Goal: Information Seeking & Learning: Learn about a topic

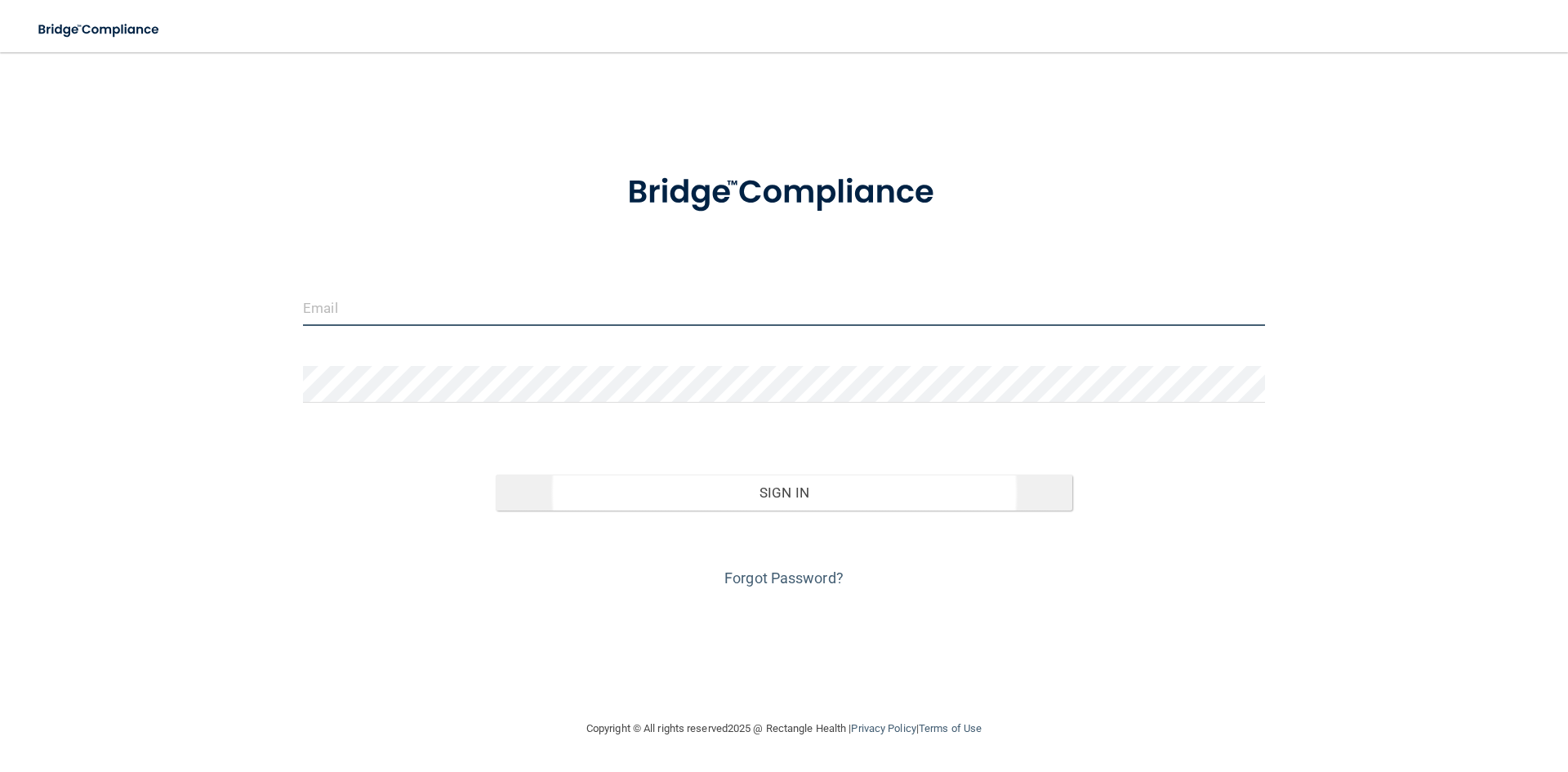
type input "[EMAIL_ADDRESS][DOMAIN_NAME]"
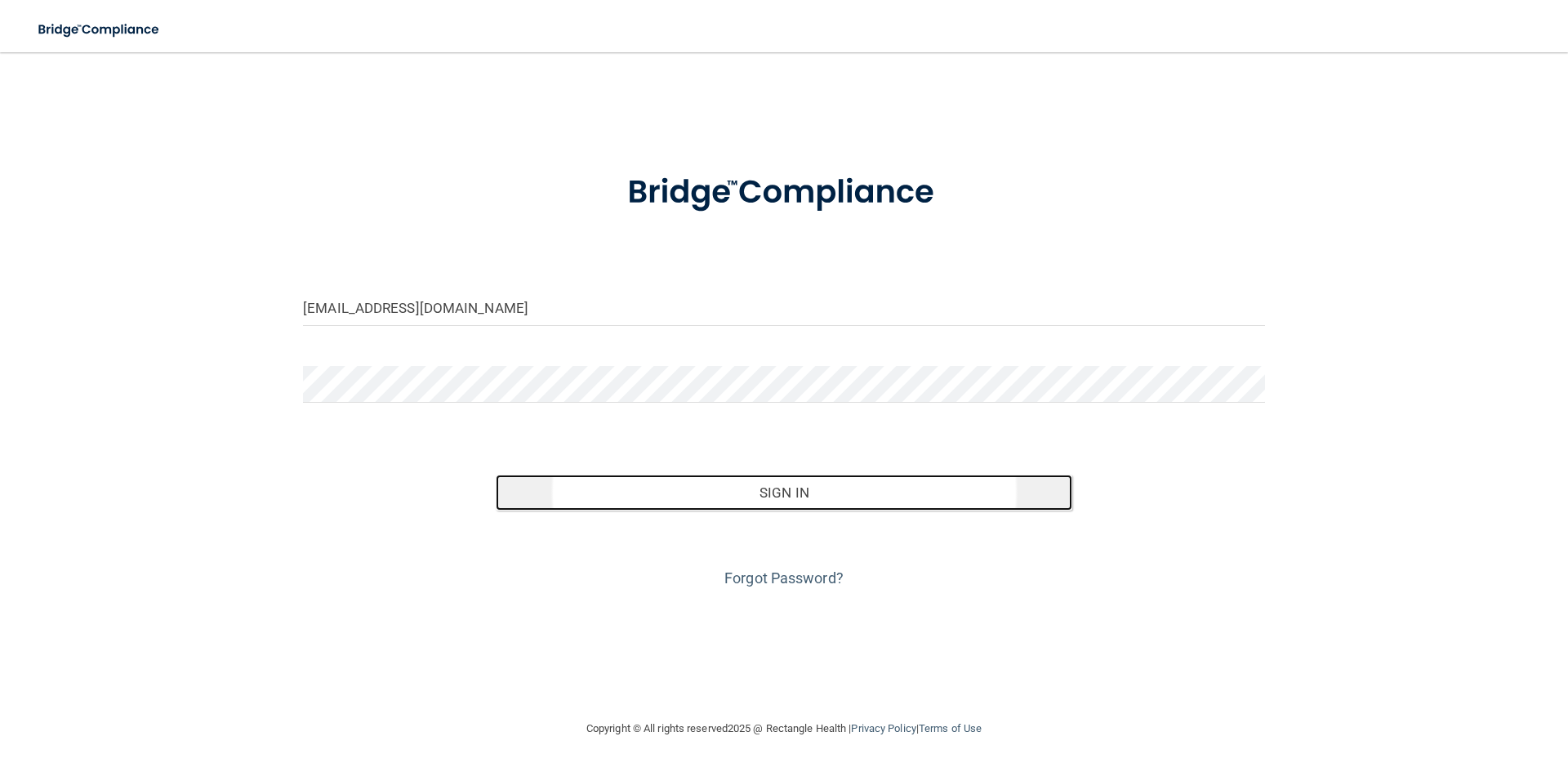
click at [749, 494] on button "Sign In" at bounding box center [784, 492] width 577 height 36
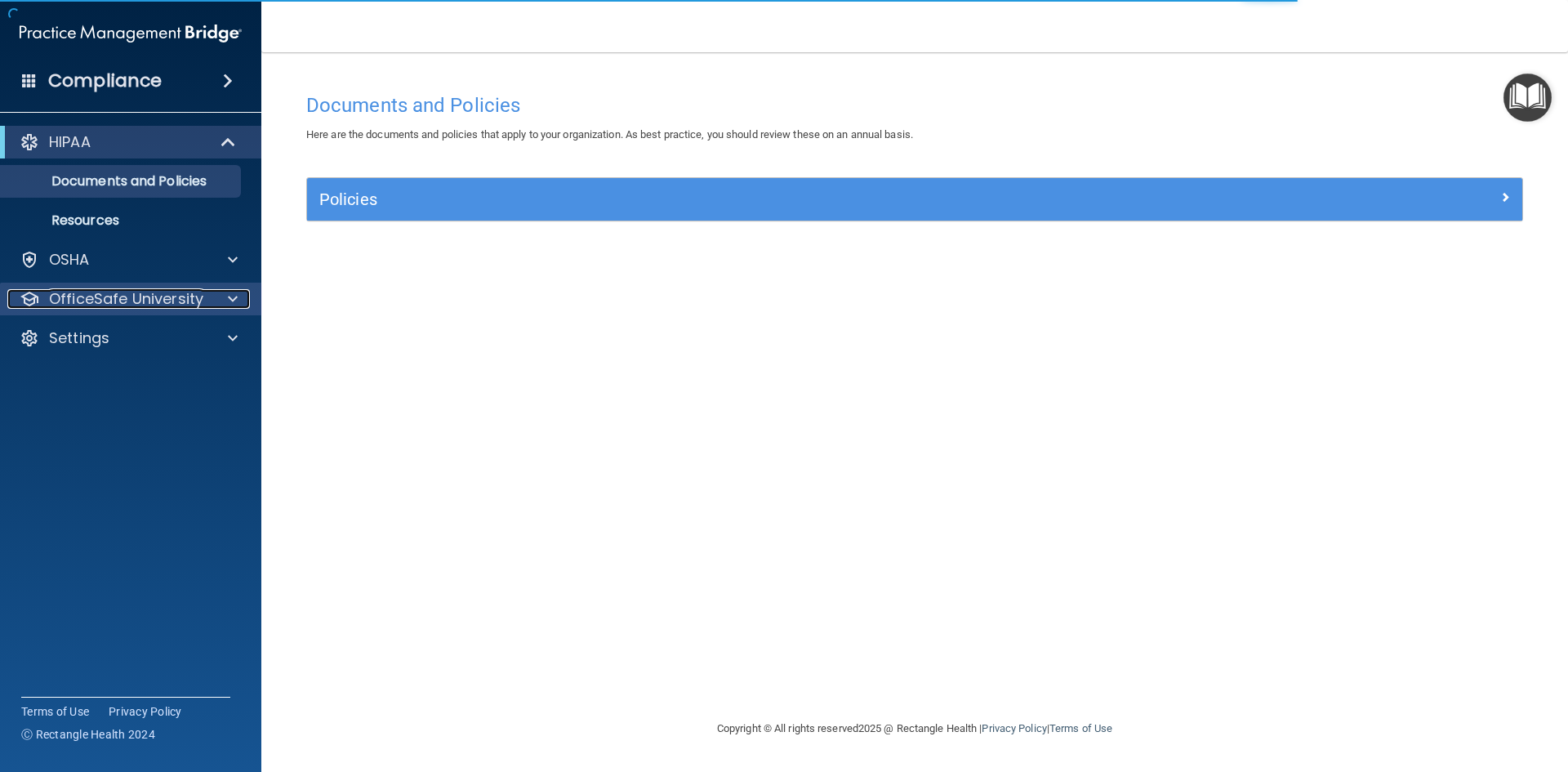
click at [209, 295] on div "OfficeSafe University" at bounding box center [109, 299] width 203 height 20
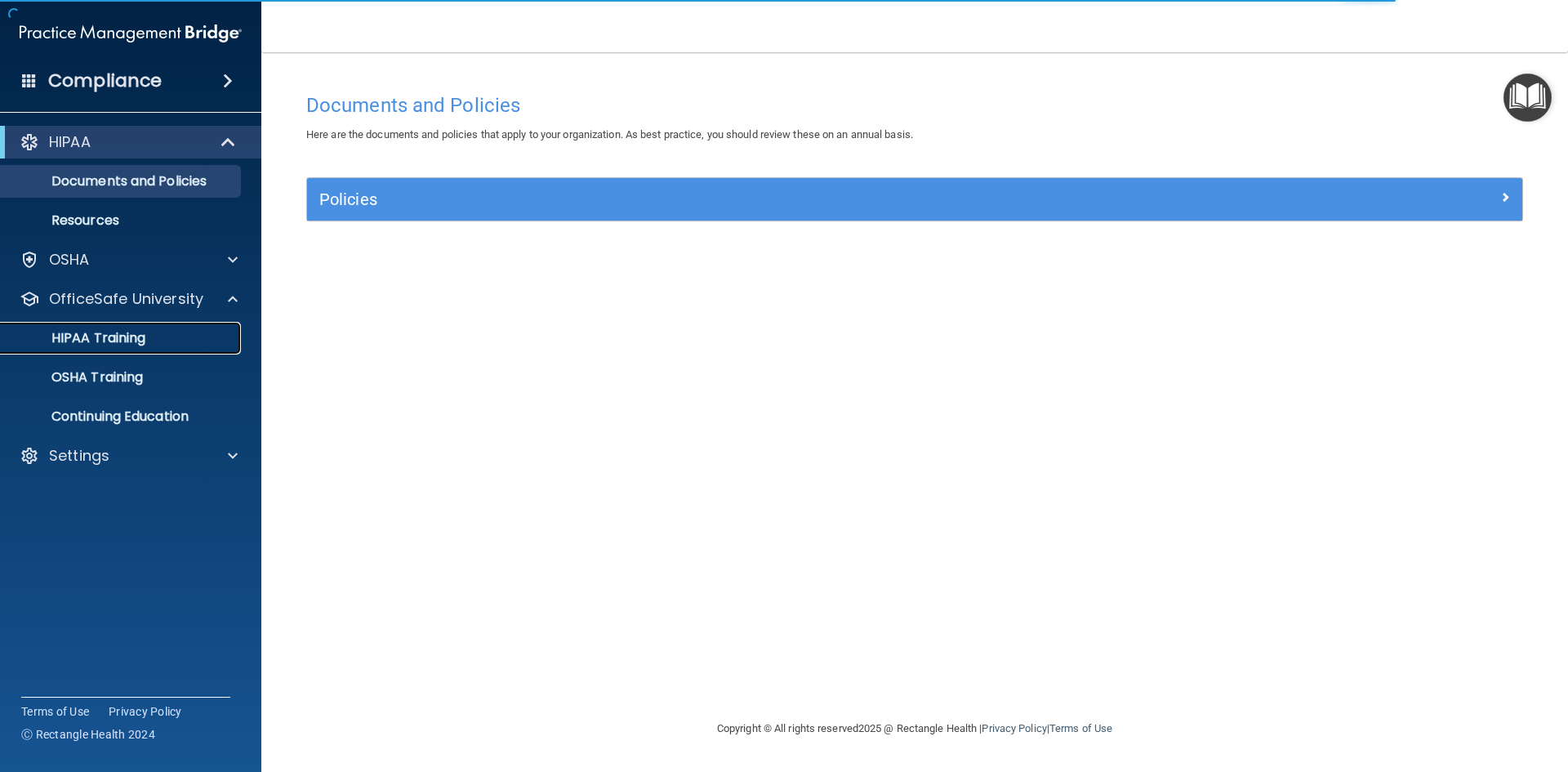
click at [151, 336] on div "HIPAA Training" at bounding box center [122, 338] width 223 height 16
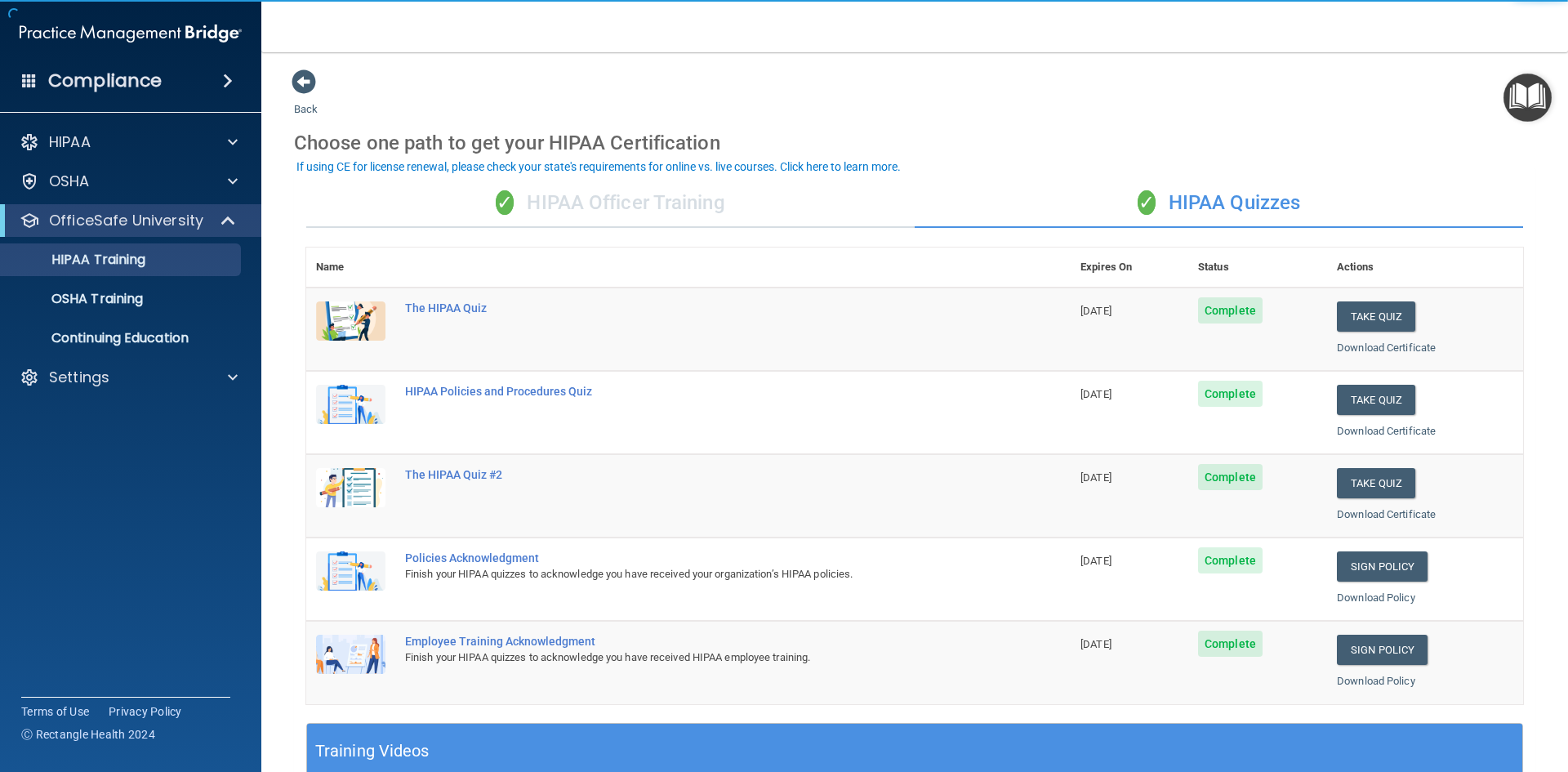
click at [695, 210] on div "✓ HIPAA Officer Training" at bounding box center [610, 203] width 609 height 49
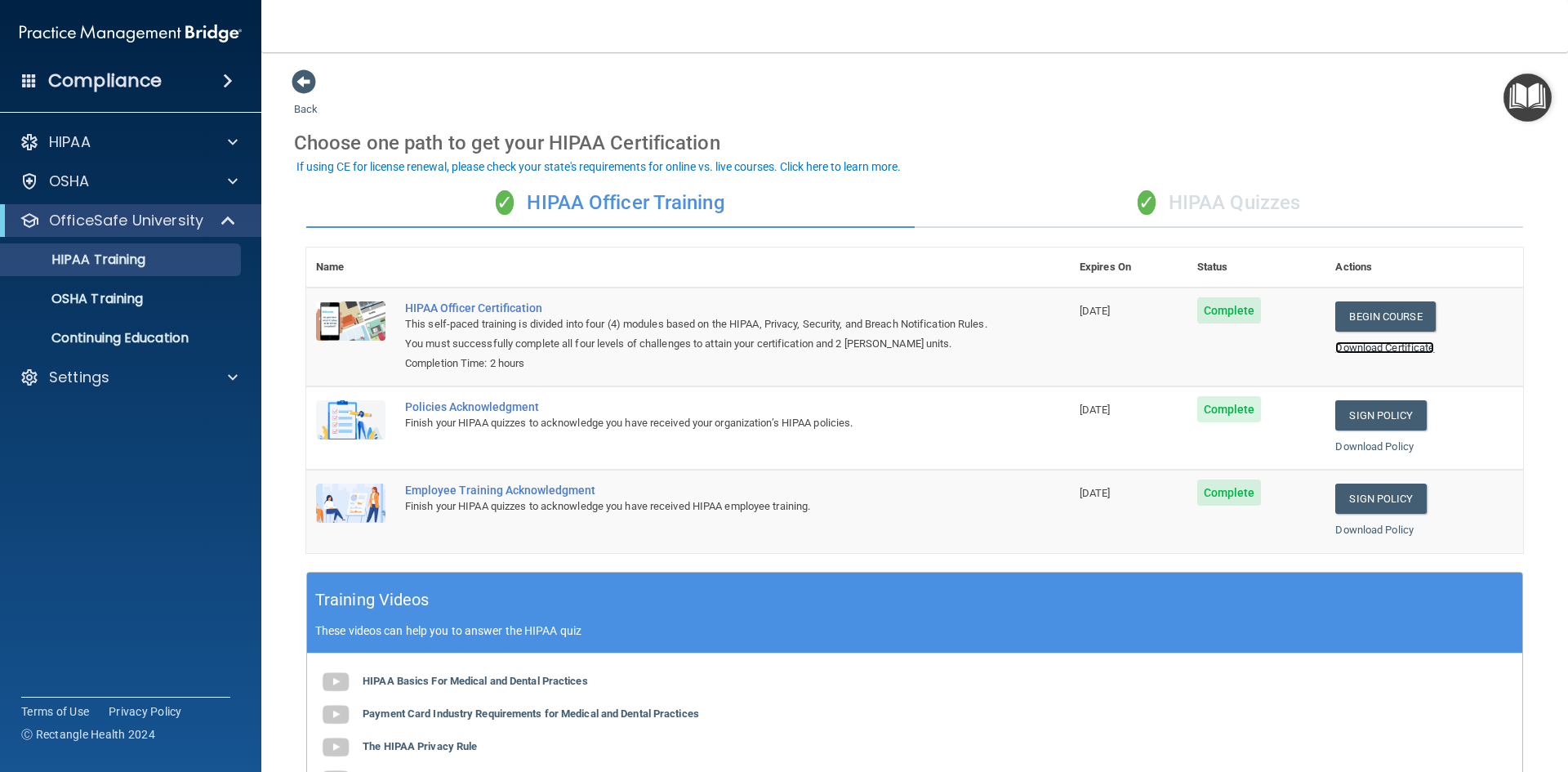
click at [1396, 347] on link "Download Certificate" at bounding box center [1385, 347] width 99 height 12
click at [97, 300] on p "OSHA Training" at bounding box center [77, 299] width 132 height 16
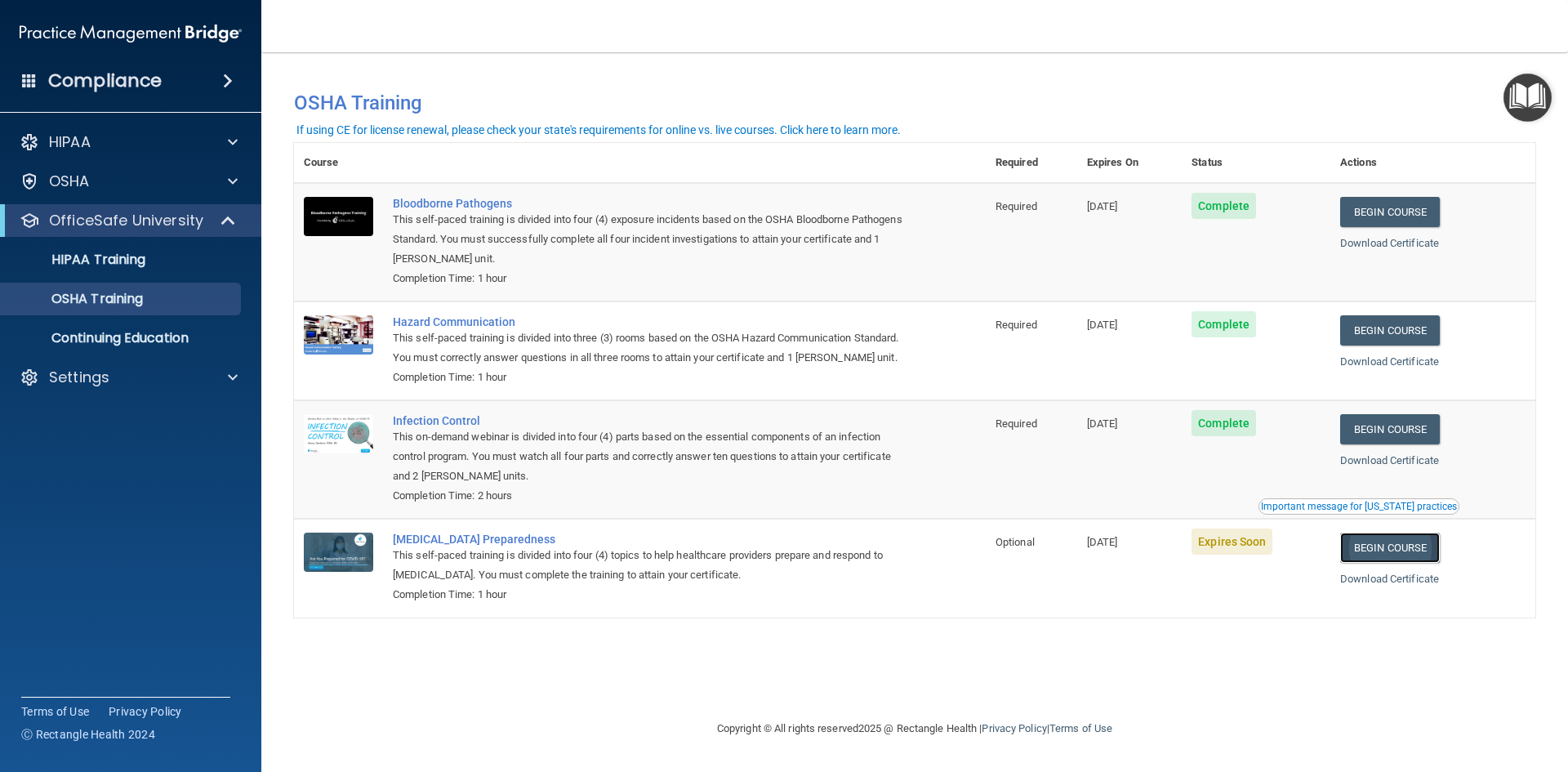
click at [1397, 563] on link "Begin Course" at bounding box center [1390, 548] width 100 height 31
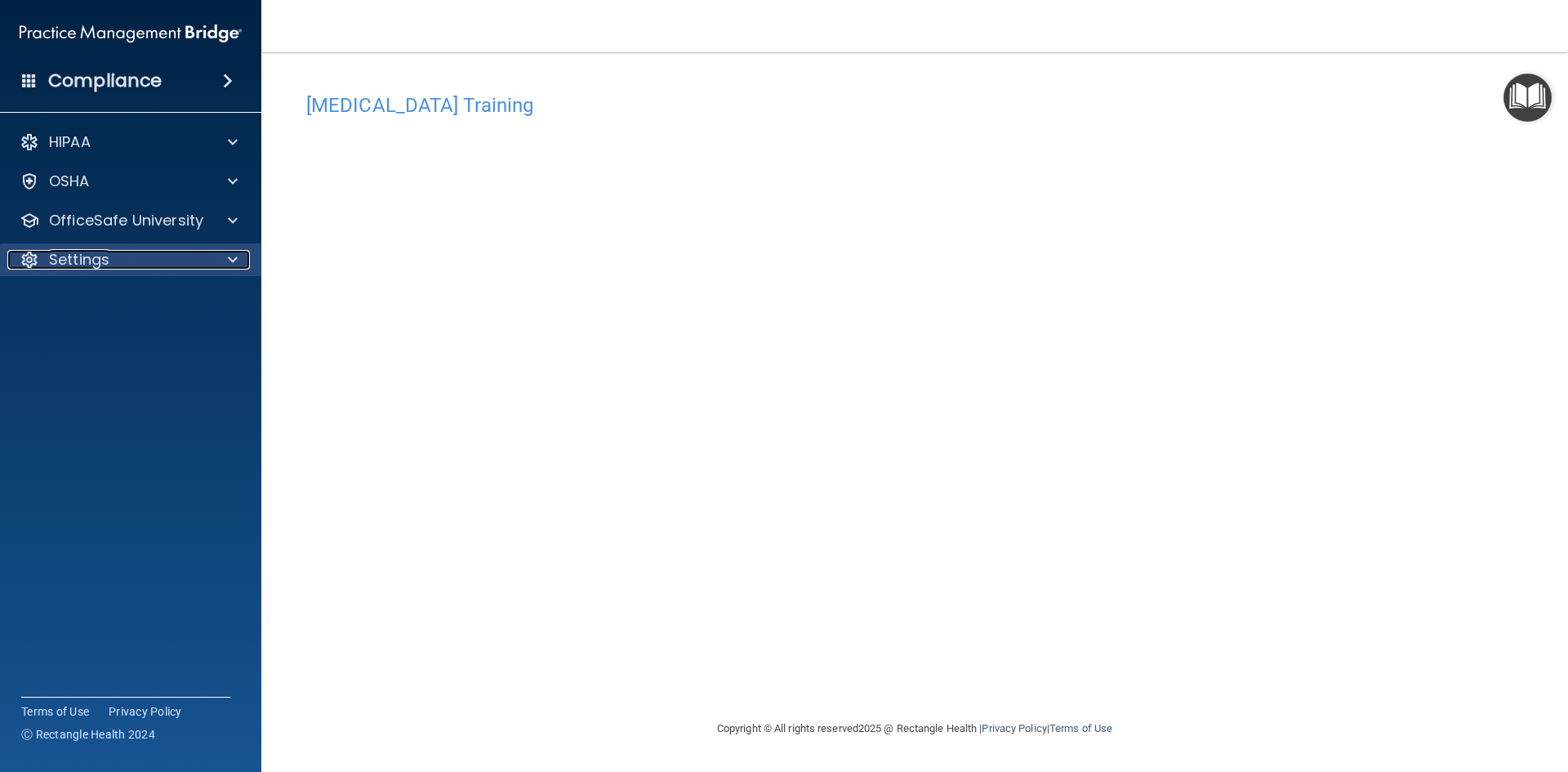
click at [105, 266] on p "Settings" at bounding box center [78, 260] width 60 height 20
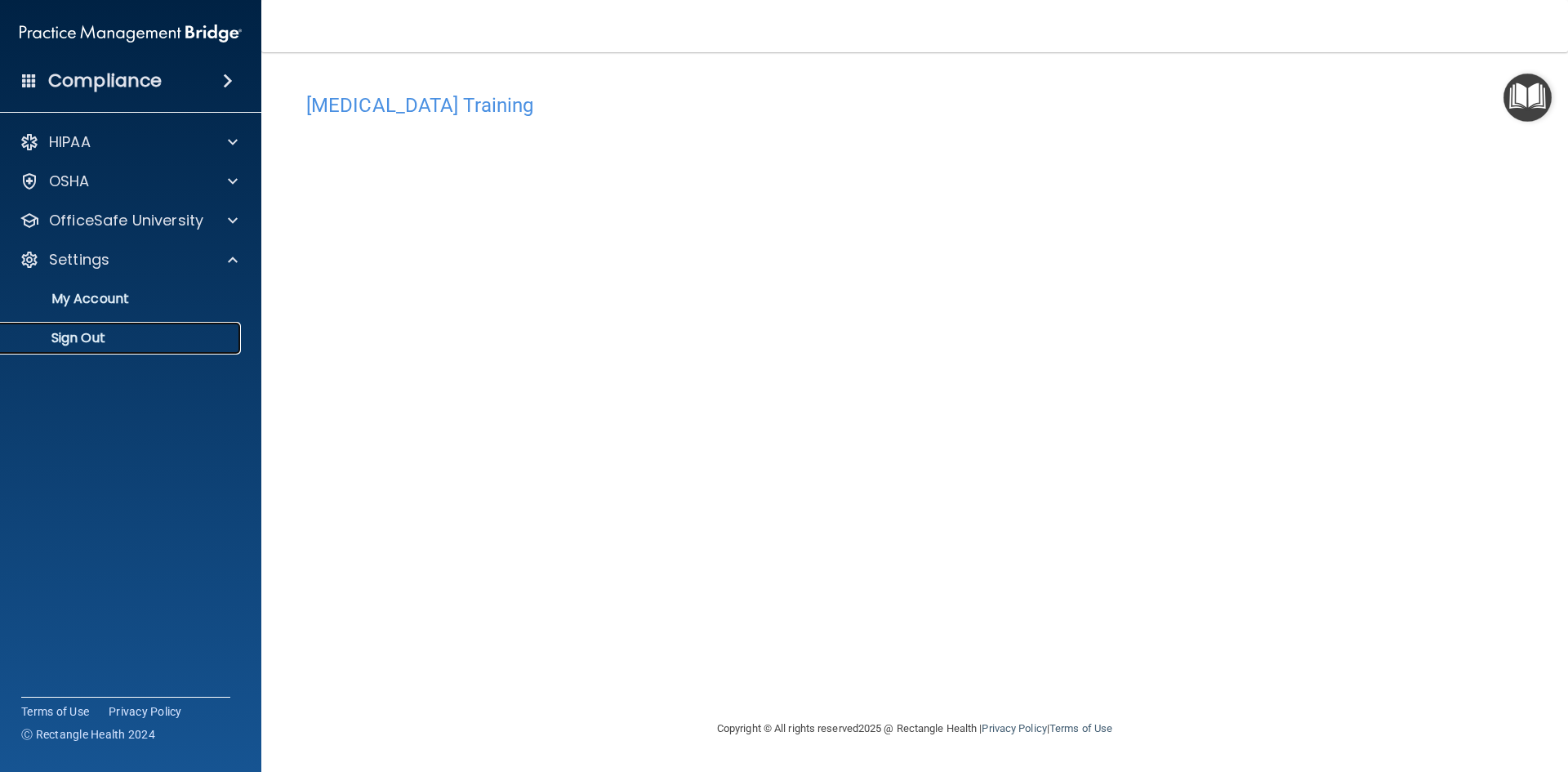
click at [115, 339] on p "Sign Out" at bounding box center [122, 338] width 223 height 16
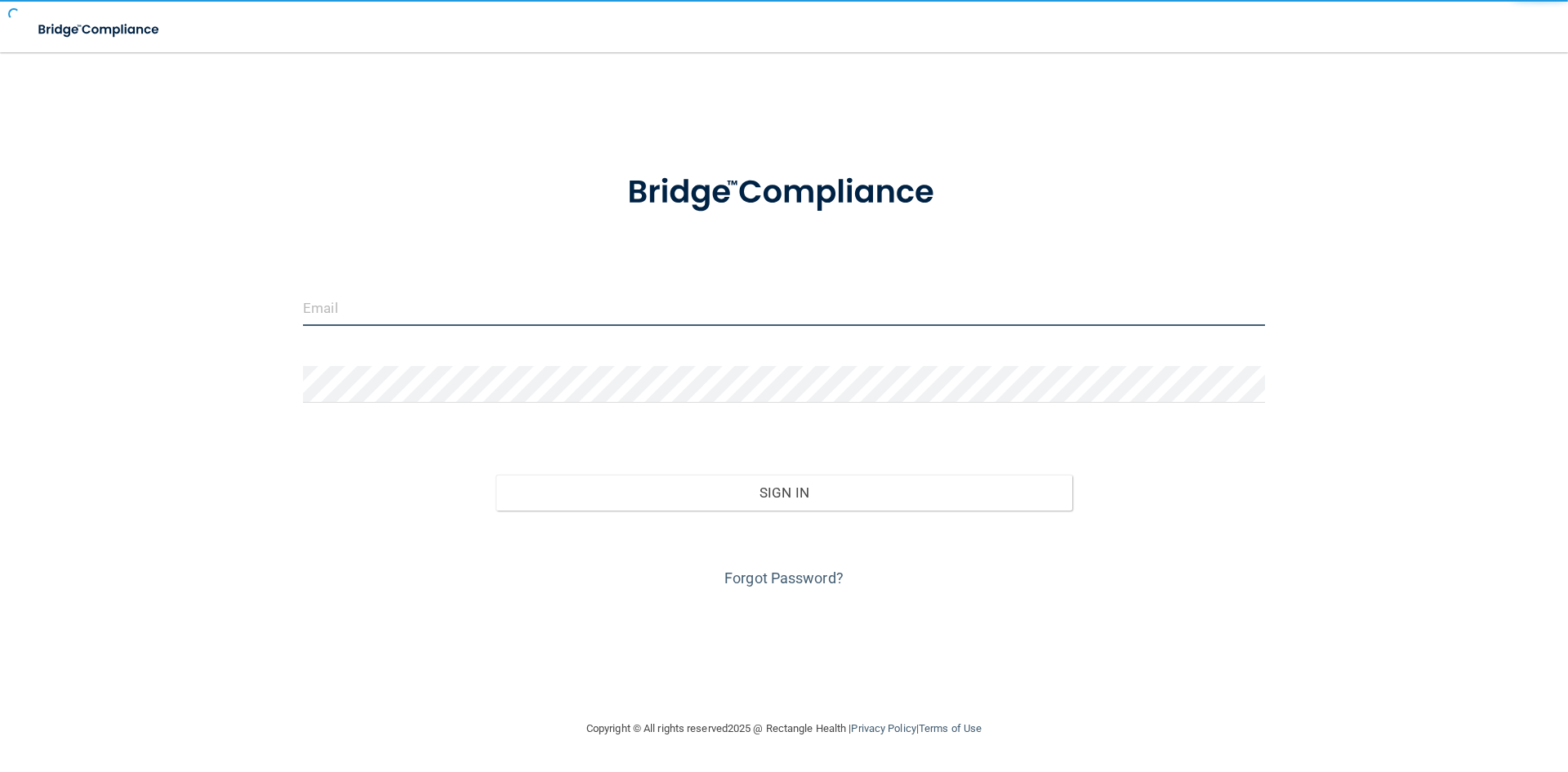
type input "[EMAIL_ADDRESS][DOMAIN_NAME]"
